Goal: Check status: Check status

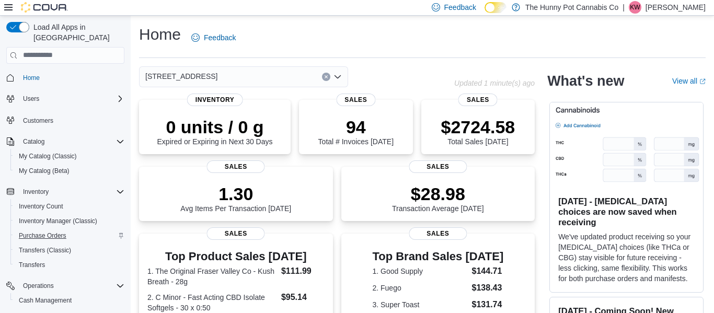
scroll to position [62, 0]
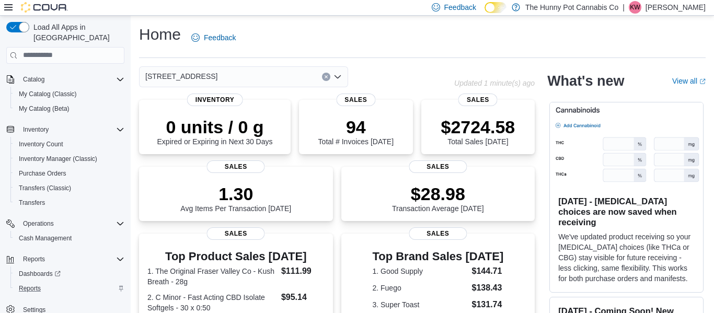
click at [66, 282] on div "Reports" at bounding box center [70, 288] width 110 height 13
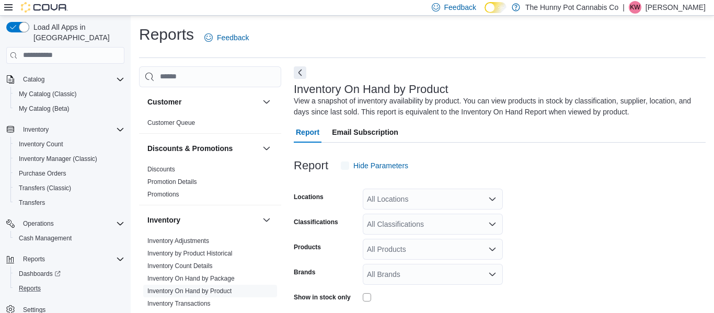
scroll to position [35, 0]
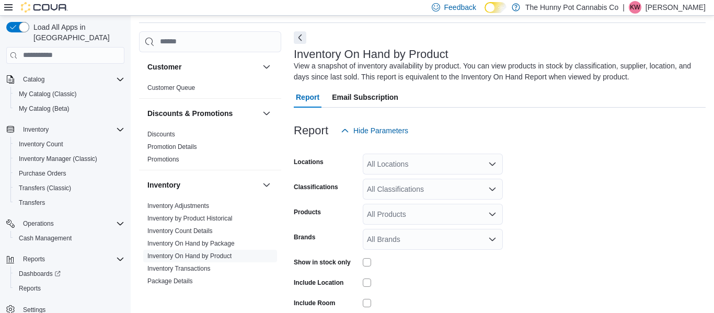
click at [419, 169] on div "All Locations" at bounding box center [433, 164] width 140 height 21
type input "****"
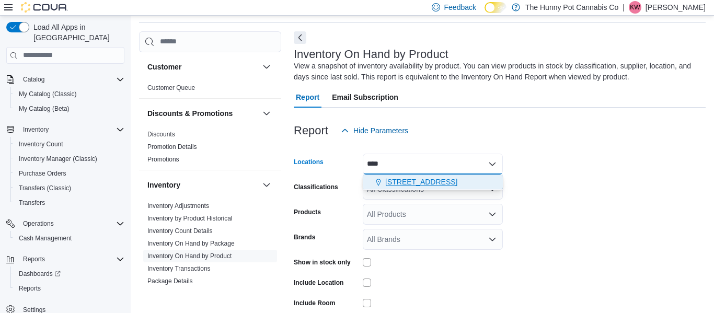
click at [416, 184] on span "[STREET_ADDRESS]" at bounding box center [421, 182] width 72 height 10
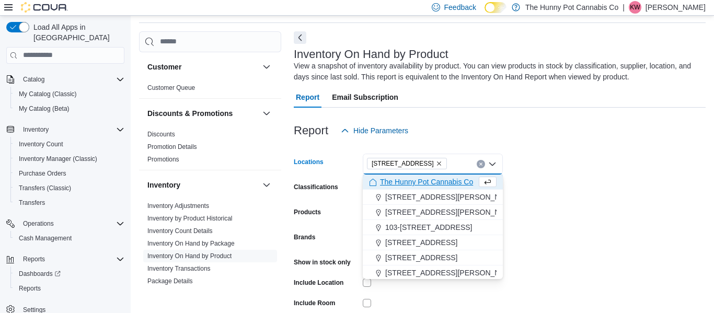
click at [438, 297] on div at bounding box center [433, 303] width 140 height 16
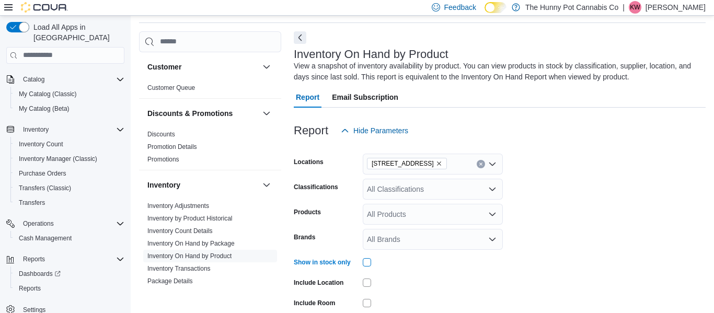
scroll to position [104, 0]
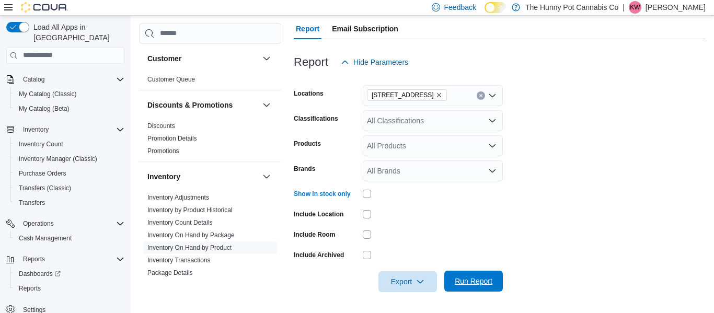
click at [484, 286] on span "Run Report" at bounding box center [474, 281] width 38 height 10
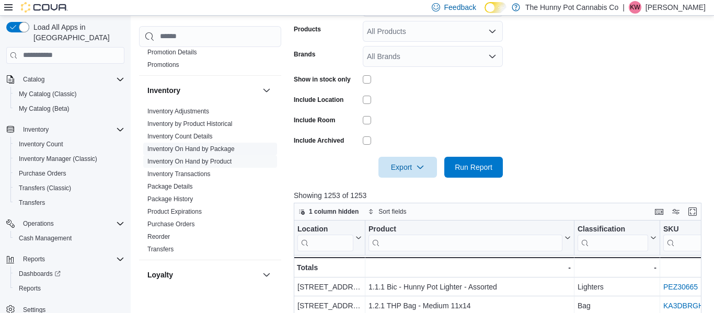
scroll to position [94, 0]
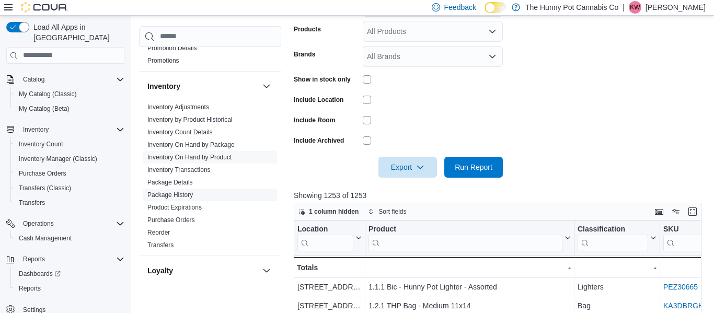
click at [174, 197] on link "Package History" at bounding box center [170, 194] width 46 height 7
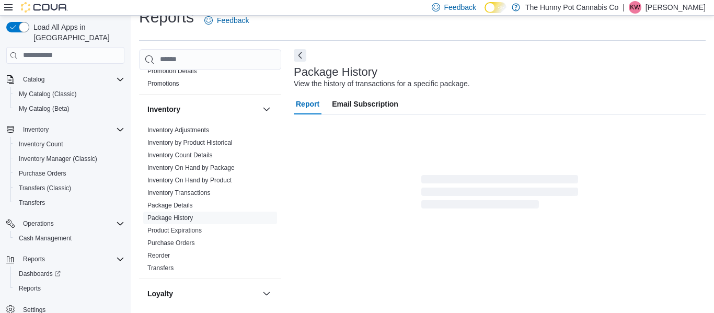
scroll to position [17, 0]
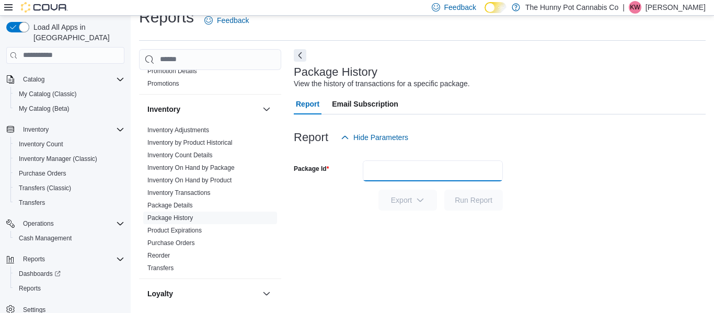
click at [394, 167] on input "Package Id" at bounding box center [433, 171] width 140 height 21
paste input "*********"
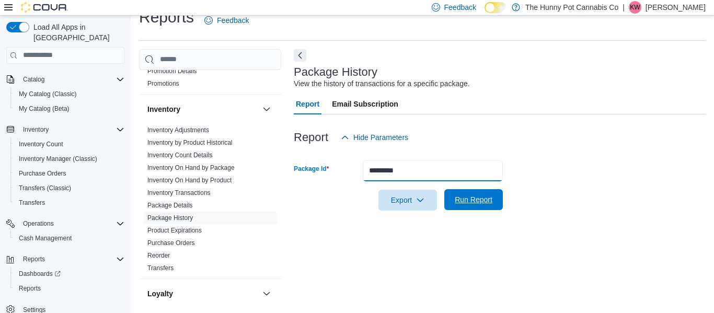
type input "*********"
click at [463, 199] on span "Run Report" at bounding box center [474, 200] width 38 height 10
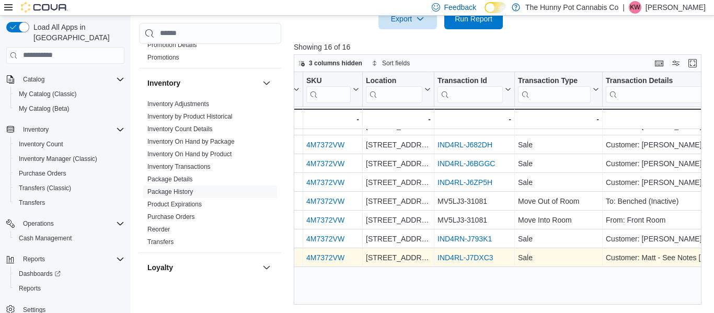
scroll to position [0, 179]
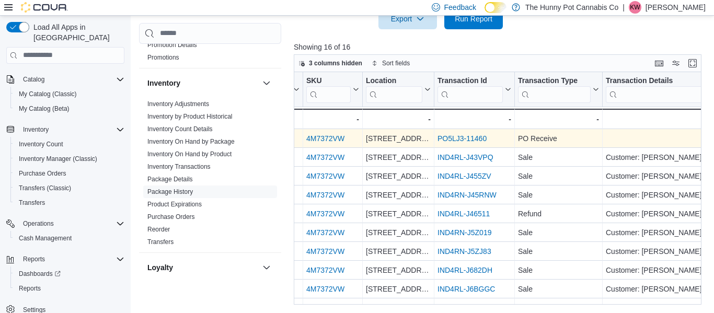
click at [470, 138] on link "PO5LJ3-11460" at bounding box center [462, 138] width 49 height 8
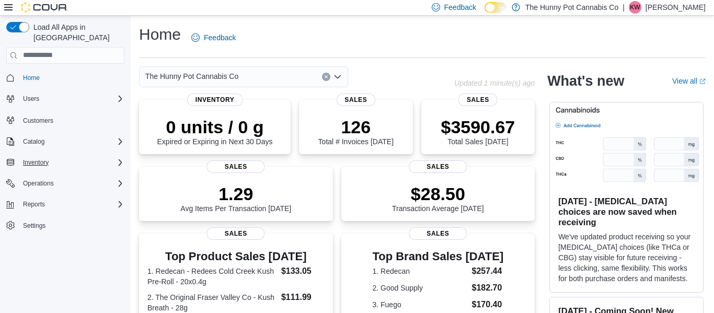
click at [100, 156] on div "Inventory" at bounding box center [72, 162] width 106 height 13
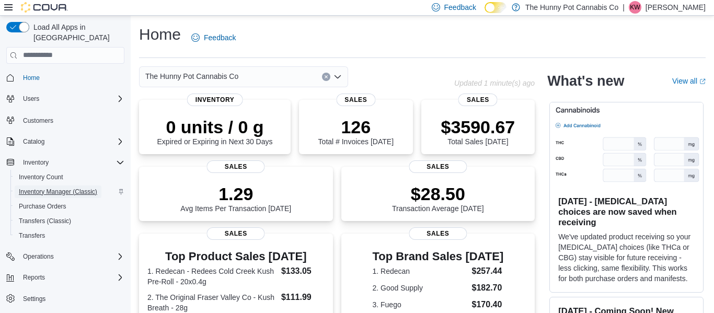
click at [75, 188] on span "Inventory Manager (Classic)" at bounding box center [58, 192] width 78 height 8
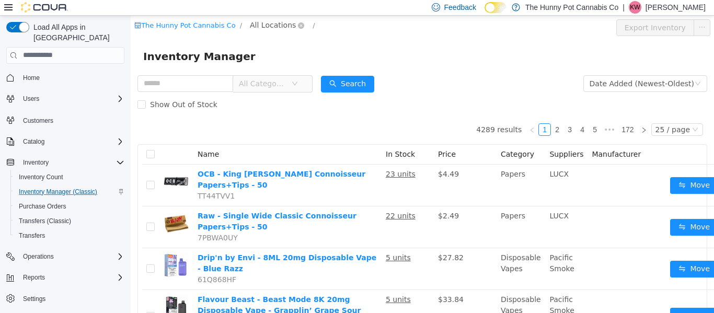
click at [265, 29] on span "All Locations" at bounding box center [273, 25] width 46 height 12
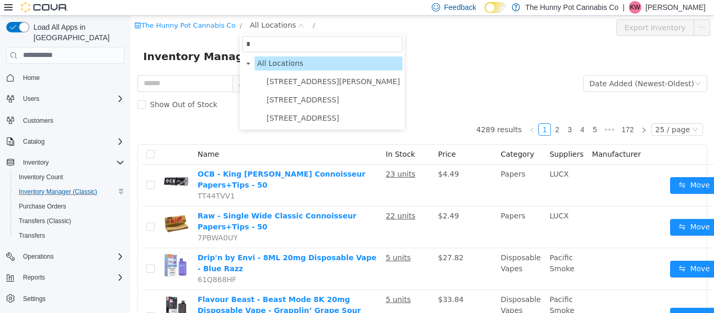
type input "**"
click at [284, 113] on span "[STREET_ADDRESS]" at bounding box center [303, 117] width 73 height 8
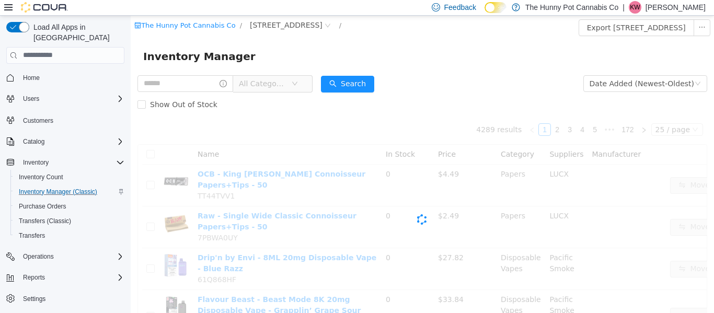
click at [472, 75] on form "All Categories Date Added (Newest-Oldest) Search Show Out of Stock" at bounding box center [423, 94] width 570 height 42
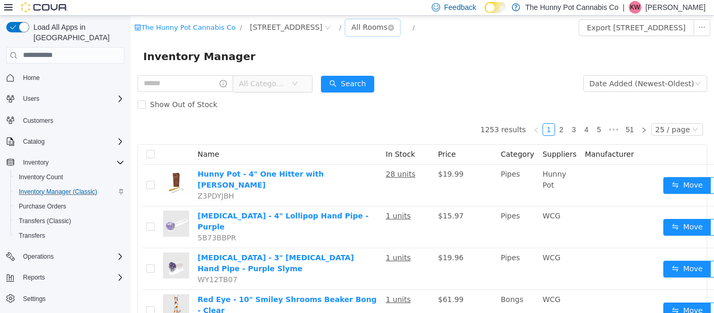
click at [351, 32] on div "All Rooms" at bounding box center [369, 27] width 36 height 16
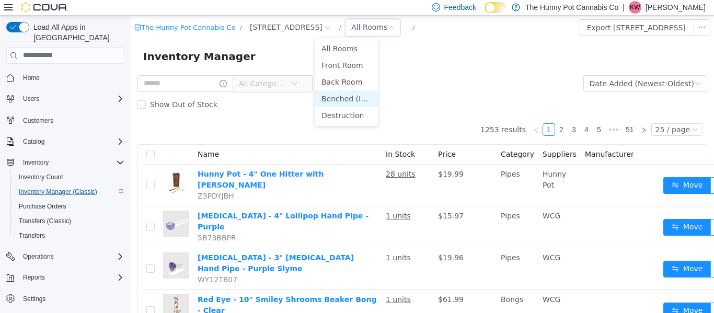
click at [347, 100] on li "Benched (Inactive)" at bounding box center [346, 98] width 63 height 17
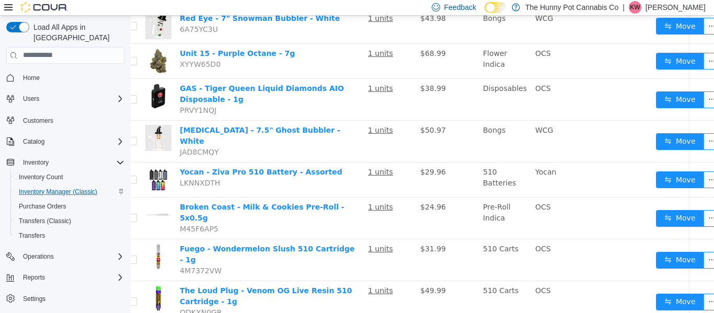
scroll to position [345, 17]
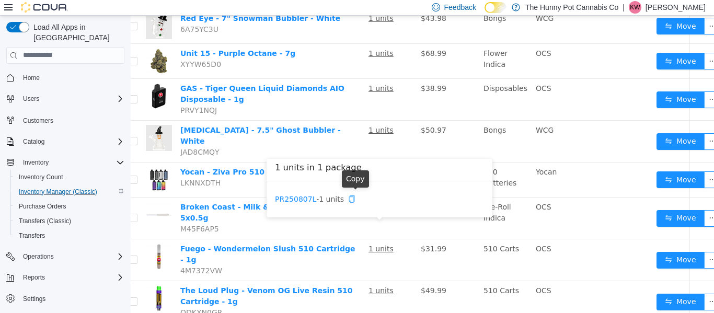
click at [352, 201] on icon "icon: copy" at bounding box center [352, 198] width 6 height 7
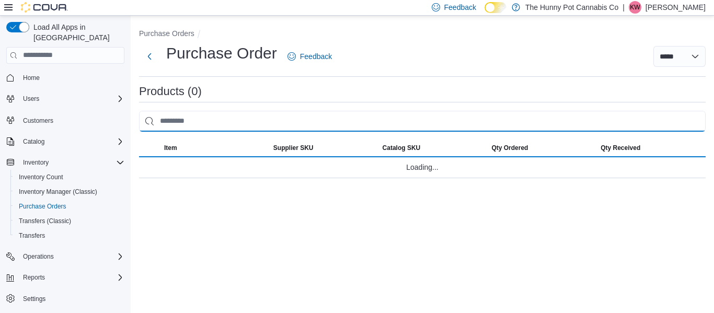
click at [478, 120] on input "search" at bounding box center [422, 121] width 567 height 21
